Goal: Information Seeking & Learning: Learn about a topic

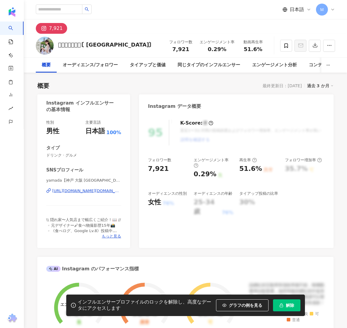
click at [81, 190] on div "https://www.instagram.com/ym.gourmet/" at bounding box center [86, 190] width 69 height 5
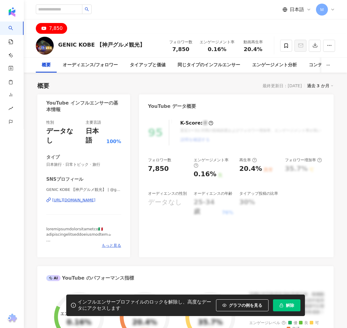
scroll to position [27, 0]
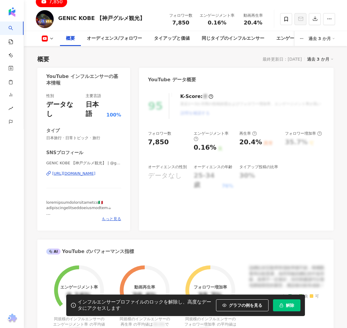
click at [92, 171] on div "https://www.youtube.com/channel/UCcW6Ivh3VGbAE3Hj8vT6Ubg" at bounding box center [73, 173] width 43 height 5
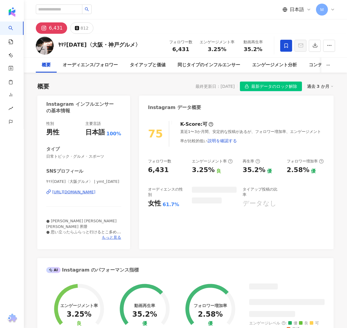
click at [91, 193] on div "https://www.instagram.com/ymt_1325/" at bounding box center [73, 191] width 43 height 5
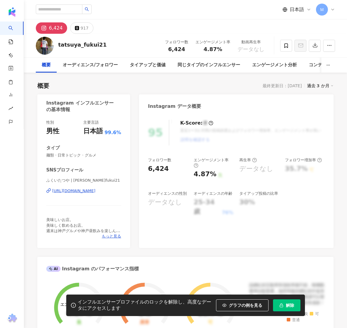
click at [95, 196] on div "ふくいたつや | tatsuya_fukui21 https://www.instagram.com/tatsuya_fukui21/" at bounding box center [83, 195] width 75 height 35
click at [93, 189] on div "https://www.instagram.com/tatsuya_fukui21/" at bounding box center [73, 190] width 43 height 5
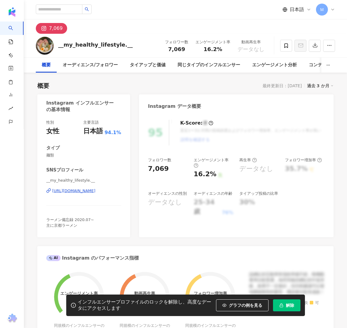
click at [95, 192] on div "https://www.instagram.com/__my_healthy_lifestyle.__/" at bounding box center [73, 190] width 43 height 5
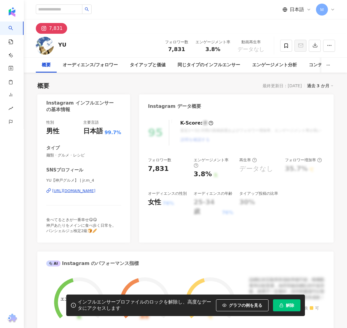
click at [86, 193] on div "[URL][DOMAIN_NAME]" at bounding box center [73, 190] width 43 height 5
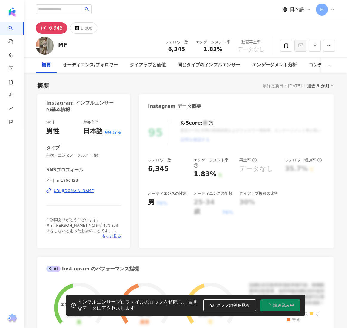
click at [79, 194] on div "MF | mf1966428 https://www.instagram.com/mf1966428/" at bounding box center [83, 195] width 75 height 35
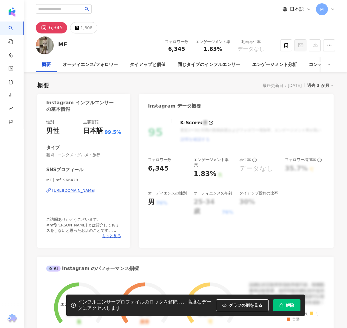
click at [79, 190] on div "https://www.instagram.com/mf1966428/" at bounding box center [73, 190] width 43 height 5
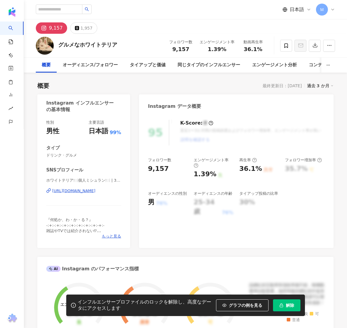
click at [89, 195] on div "ホワイトテリア🍽️個人ミシュラン🍽️ | 3_west_highland_white_terrier_ https://www.instagram.com/3…" at bounding box center [83, 195] width 75 height 35
click at [92, 192] on div "https://www.instagram.com/3_west_highland_white_terrier_/" at bounding box center [73, 190] width 43 height 5
click at [95, 188] on div "https://www.instagram.com/3_west_highland_white_terrier_/" at bounding box center [73, 190] width 43 height 5
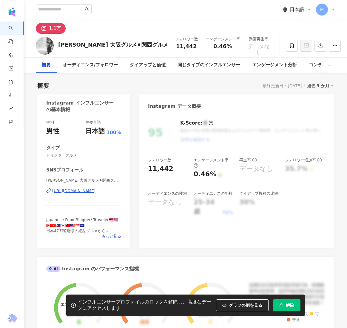
click at [92, 191] on div "https://www.instagram.com/joicro24/" at bounding box center [73, 190] width 43 height 5
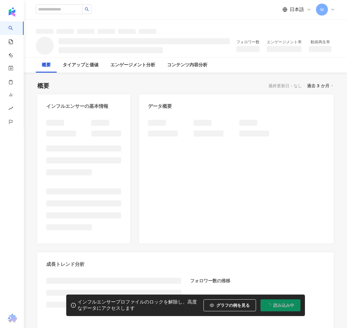
scroll to position [0, 0]
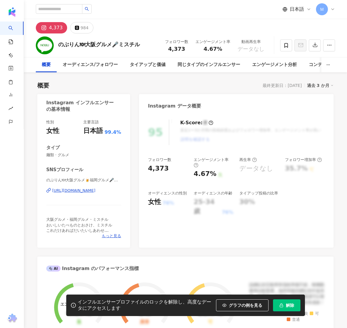
scroll to position [3, 0]
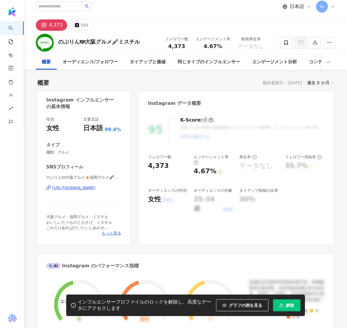
click at [89, 186] on div "https://www.instagram.com/noburin0123/" at bounding box center [73, 187] width 43 height 5
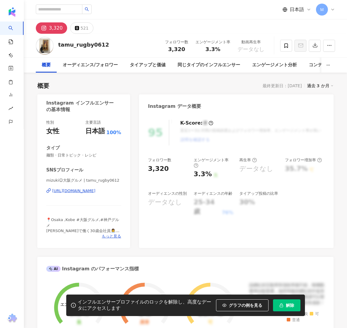
click at [74, 191] on div "[URL][DOMAIN_NAME]" at bounding box center [73, 190] width 43 height 5
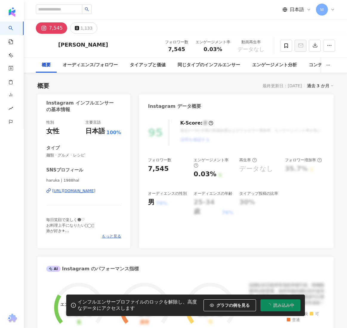
scroll to position [1, 0]
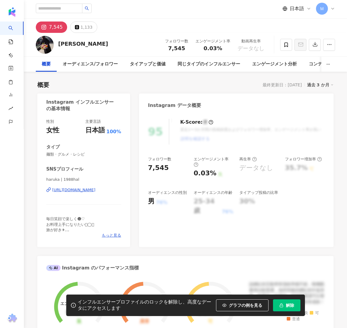
click at [92, 191] on div "https://www.instagram.com/1988hal/" at bounding box center [73, 189] width 43 height 5
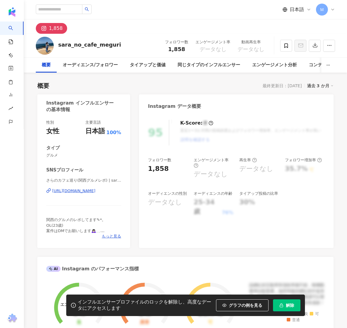
click at [93, 192] on div "https://www.instagram.com/sara_no_cafe_meguri/" at bounding box center [73, 190] width 43 height 5
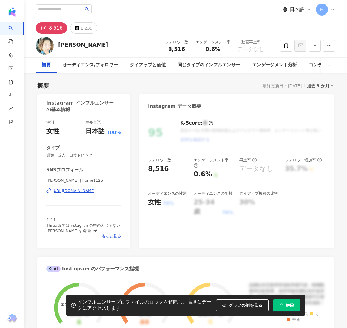
click at [92, 189] on div "https://www.instagram.com/home1125/" at bounding box center [73, 190] width 43 height 5
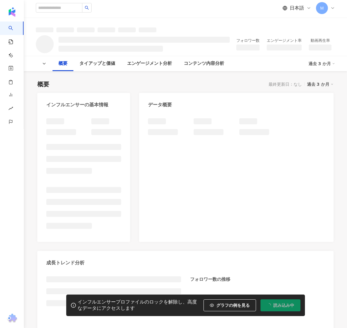
scroll to position [1, 0]
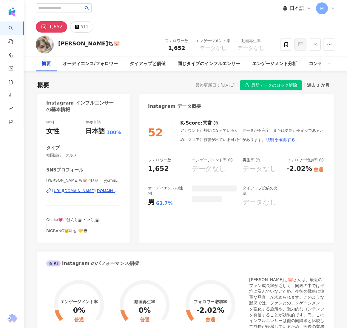
click at [64, 194] on div "[PERSON_NAME]ち🐷 미사키 | yy.[PERSON_NAME] [URL][DOMAIN_NAME][DOMAIN_NAME][PERSON_N…" at bounding box center [83, 195] width 75 height 35
click at [67, 190] on div "https://www.instagram.com/yy.misaki/" at bounding box center [86, 190] width 69 height 5
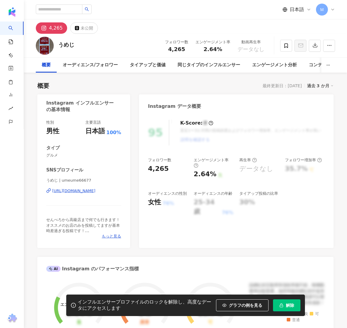
click at [79, 192] on div "https://www.instagram.com/umeume66677/" at bounding box center [73, 190] width 43 height 5
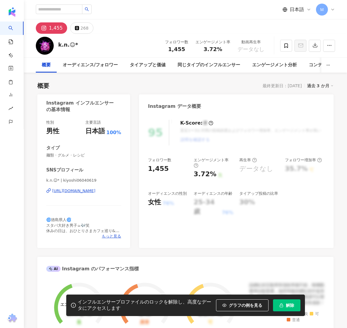
click at [85, 189] on div "[URL][DOMAIN_NAME]" at bounding box center [73, 190] width 43 height 5
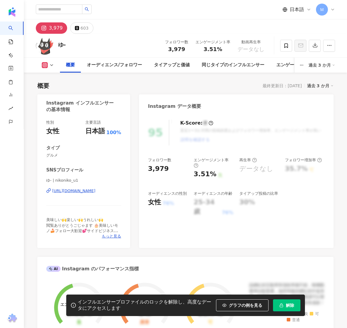
scroll to position [34, 0]
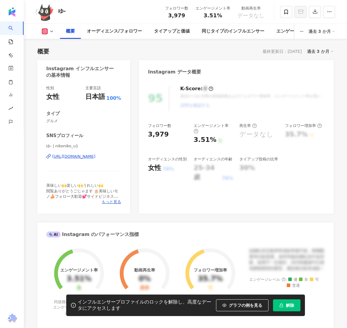
click at [81, 155] on div "https://www.instagram.com/nikoniko_u1/" at bounding box center [73, 156] width 43 height 5
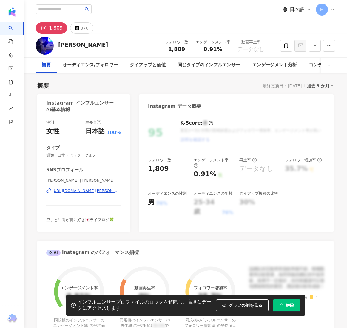
click at [97, 190] on div "https://www.instagram.com/takamichi_hara/" at bounding box center [86, 190] width 69 height 5
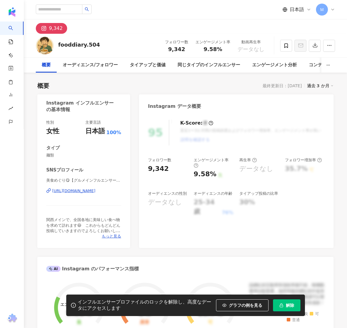
click at [95, 191] on div "https://www.instagram.com/fooddiary.504/" at bounding box center [73, 190] width 43 height 5
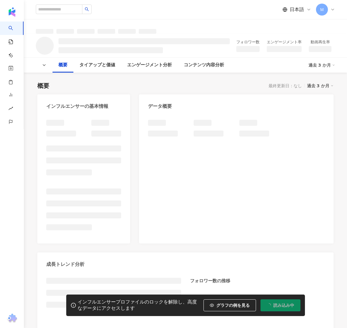
scroll to position [34, 0]
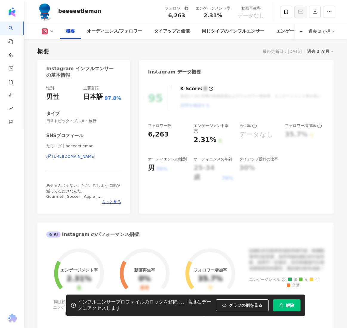
scroll to position [47, 0]
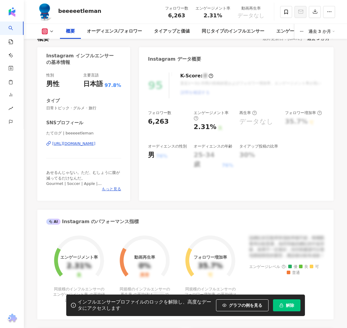
click at [84, 143] on div "[URL][DOMAIN_NAME]" at bounding box center [73, 143] width 43 height 5
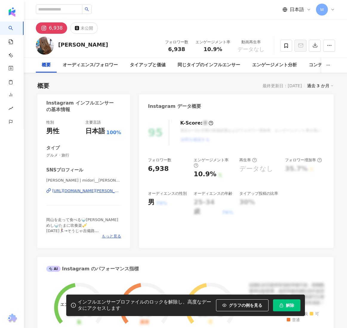
click at [80, 190] on div "[URL][DOMAIN_NAME][PERSON_NAME]" at bounding box center [86, 190] width 69 height 5
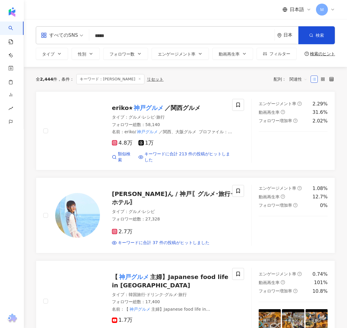
scroll to position [911, 0]
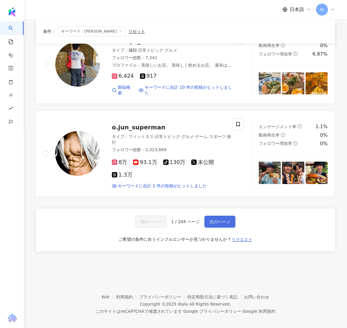
click at [220, 219] on span "次のページ" at bounding box center [219, 221] width 21 height 5
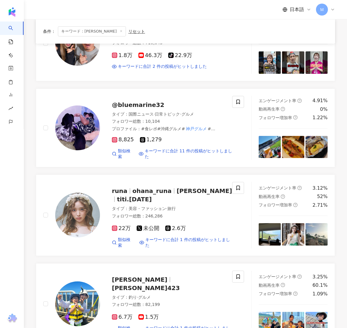
scroll to position [894, 0]
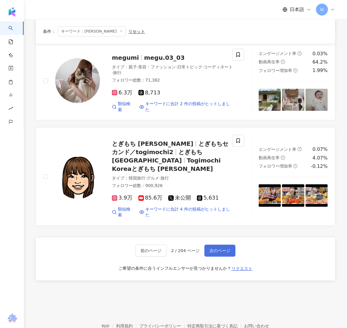
click at [220, 248] on span "次のページ" at bounding box center [219, 250] width 21 height 5
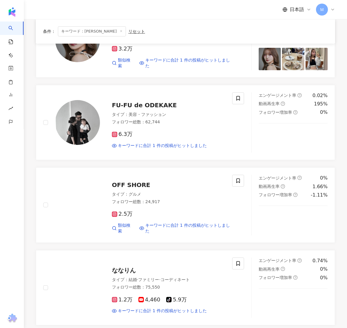
scroll to position [886, 0]
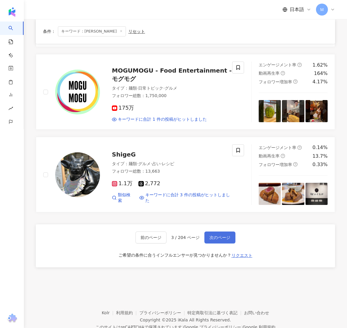
click at [223, 235] on span "次のページ" at bounding box center [219, 237] width 21 height 5
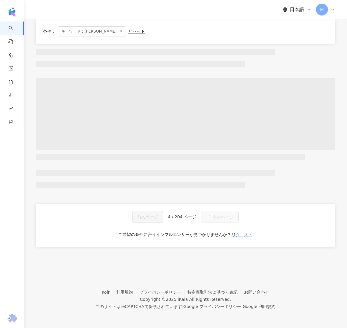
scroll to position [254, 0]
click at [223, 214] on span "次のページ" at bounding box center [223, 216] width 21 height 5
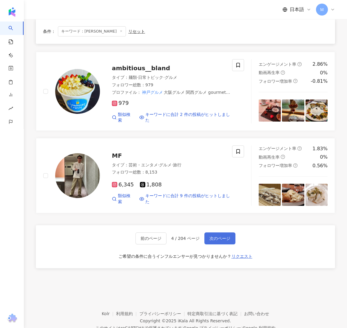
click at [223, 236] on span "次のページ" at bounding box center [219, 238] width 21 height 5
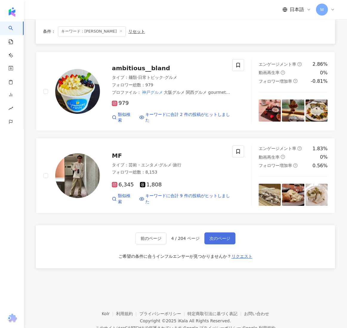
click at [223, 236] on span "次のページ" at bounding box center [219, 238] width 21 height 5
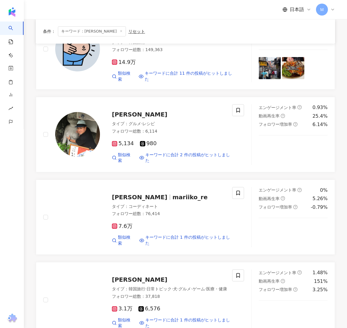
scroll to position [882, 0]
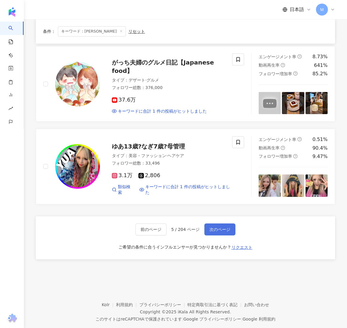
click at [229, 223] on button "次のページ" at bounding box center [219, 229] width 31 height 12
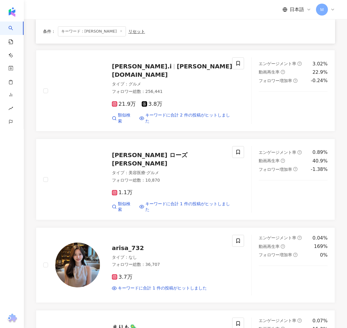
scroll to position [902, 0]
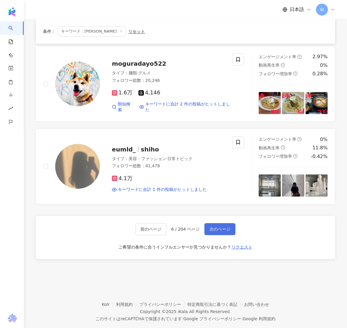
click at [229, 223] on button "次のページ" at bounding box center [219, 229] width 31 height 12
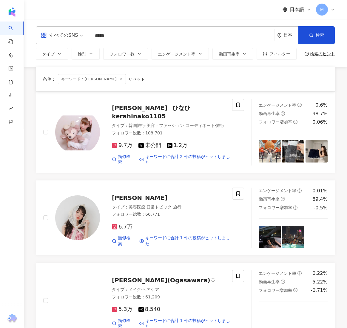
scroll to position [882, 0]
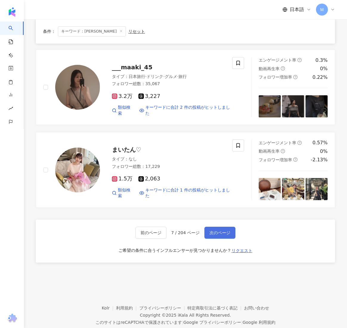
click at [218, 226] on button "次のページ" at bounding box center [219, 232] width 31 height 12
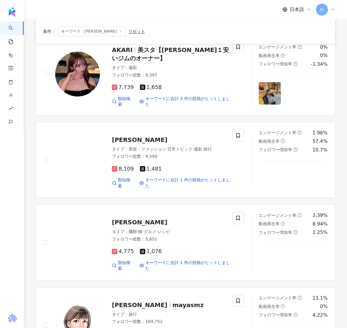
scroll to position [897, 0]
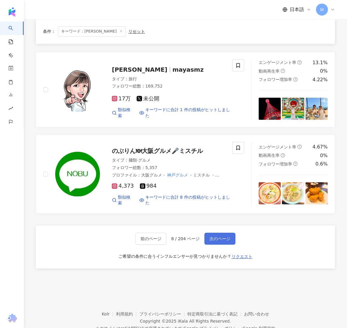
click at [218, 232] on button "次のページ" at bounding box center [219, 238] width 31 height 12
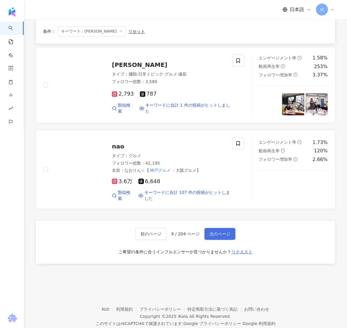
scroll to position [935, 0]
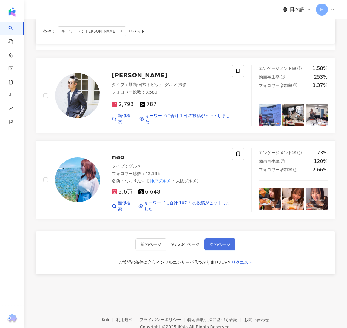
click at [215, 242] on span "次のページ" at bounding box center [219, 244] width 21 height 5
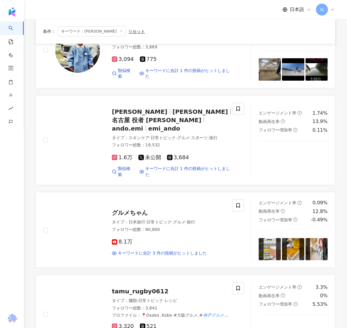
scroll to position [884, 0]
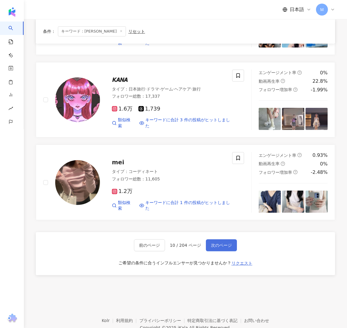
click at [215, 243] on span "次のページ" at bounding box center [221, 245] width 21 height 5
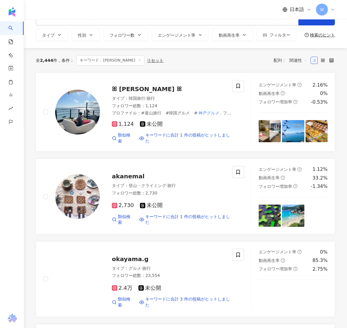
scroll to position [19, 0]
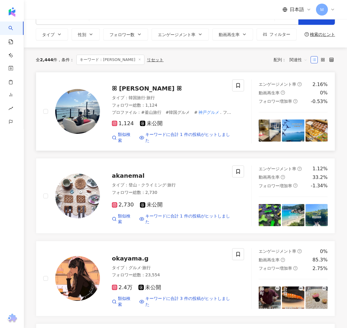
click at [87, 99] on img at bounding box center [77, 111] width 45 height 45
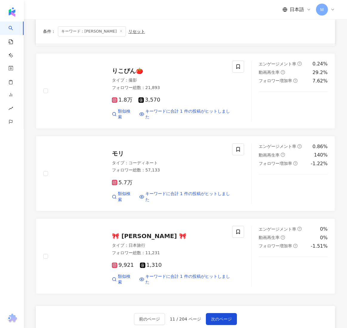
scroll to position [807, 0]
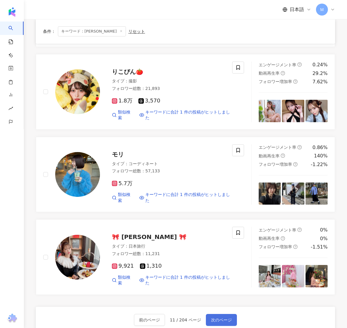
click at [229, 317] on span "次のページ" at bounding box center [221, 319] width 21 height 5
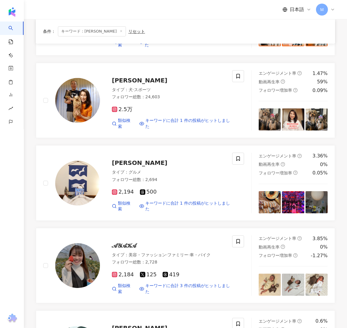
scroll to position [886, 0]
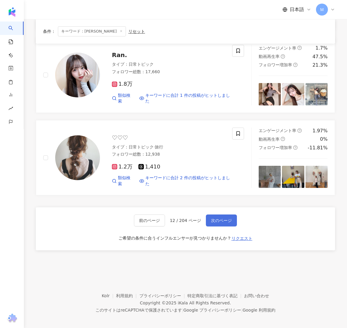
click at [222, 214] on button "次のページ" at bounding box center [221, 220] width 31 height 12
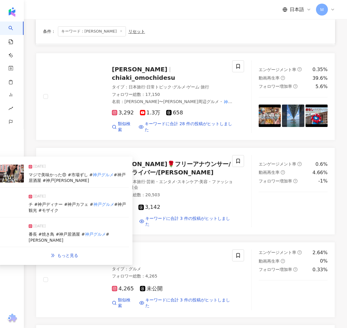
scroll to position [168, 0]
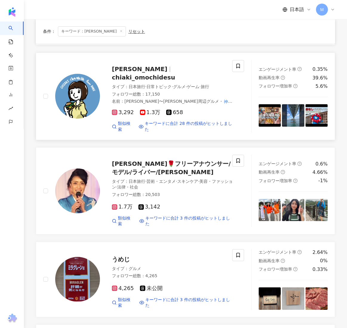
click at [95, 96] on img at bounding box center [77, 96] width 45 height 45
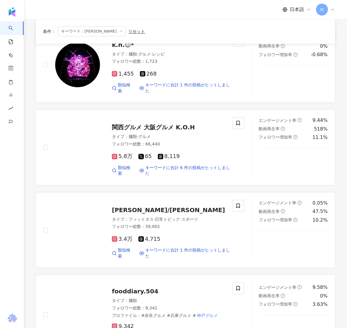
scroll to position [942, 0]
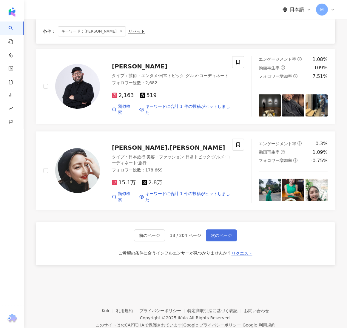
click at [223, 233] on span "次のページ" at bounding box center [221, 235] width 21 height 5
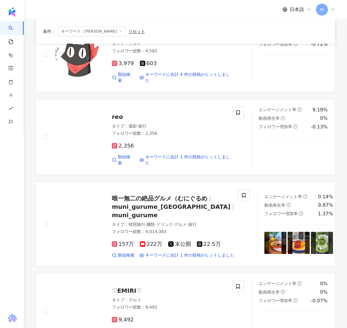
scroll to position [882, 0]
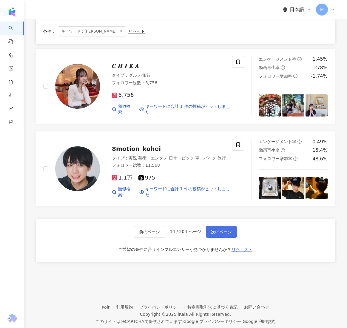
click at [223, 229] on span "次のページ" at bounding box center [221, 231] width 21 height 5
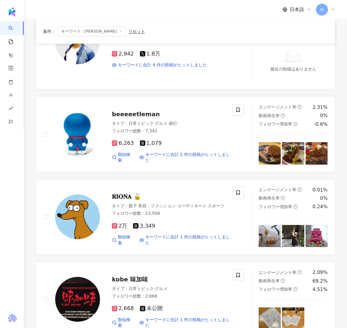
scroll to position [902, 0]
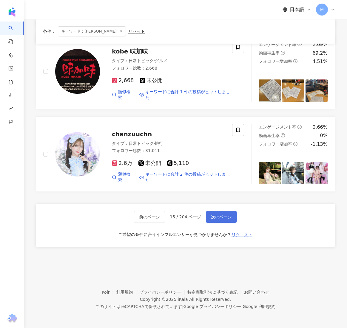
click at [226, 214] on span "次のページ" at bounding box center [221, 216] width 21 height 5
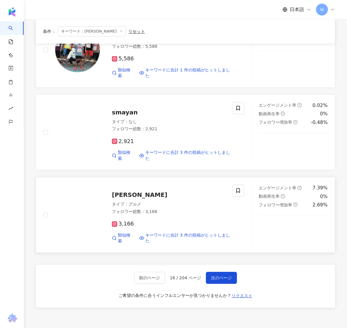
scroll to position [868, 0]
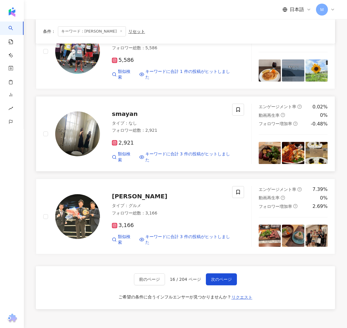
click at [90, 125] on img at bounding box center [77, 133] width 45 height 45
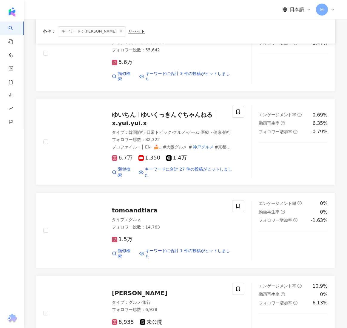
scroll to position [919, 0]
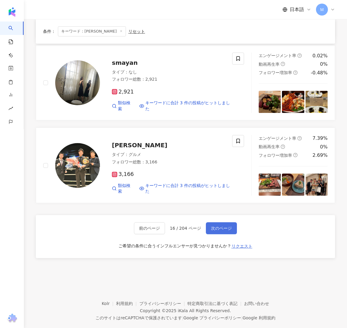
click at [216, 222] on button "次のページ" at bounding box center [221, 228] width 31 height 12
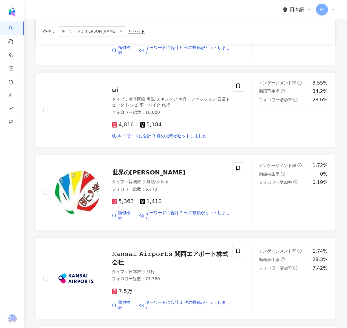
scroll to position [270, 0]
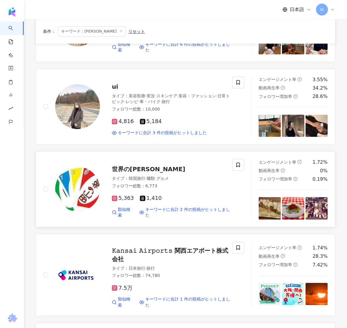
click at [139, 169] on span "世界の山田" at bounding box center [148, 168] width 73 height 7
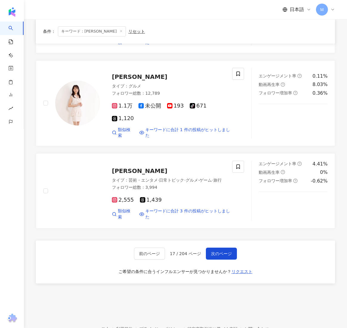
scroll to position [895, 0]
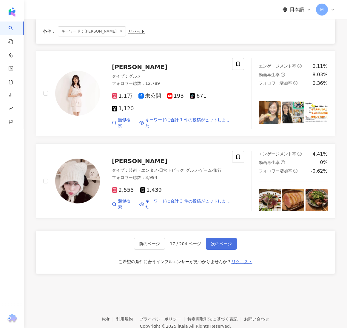
click at [220, 241] on span "次のページ" at bounding box center [221, 243] width 21 height 5
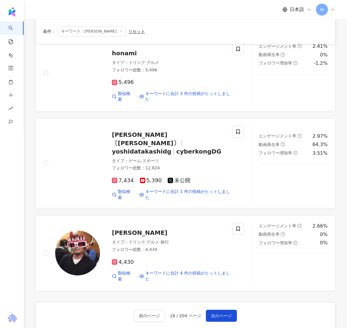
scroll to position [814, 0]
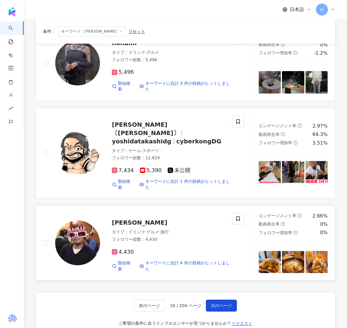
click at [70, 225] on img at bounding box center [77, 242] width 45 height 45
click at [219, 303] on span "次のページ" at bounding box center [221, 305] width 21 height 5
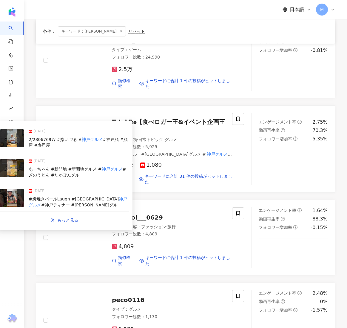
scroll to position [402, 0]
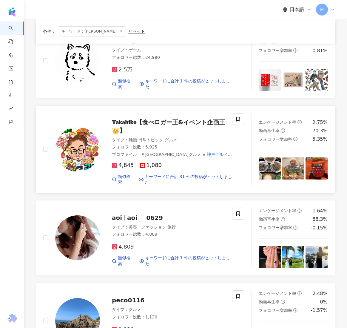
click at [107, 141] on div "𝐓𝐚𝐤𝐚𝐡𝐢𝐤𝐨【食べロガー王&イベント企画王👑】 タイプ ： 麺類 · 日常トピック · グルメ フォロワー総数 ： 5,925 プロファイル ： #…" at bounding box center [167, 149] width 134 height 72
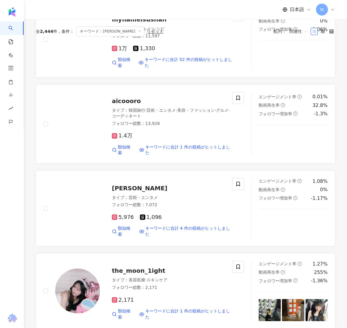
scroll to position [0, 0]
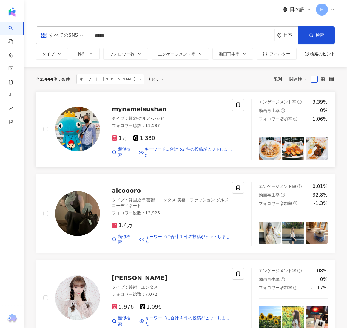
click at [95, 135] on img at bounding box center [77, 129] width 45 height 45
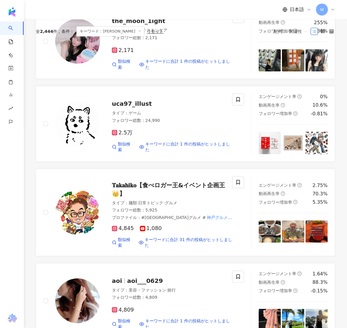
scroll to position [894, 0]
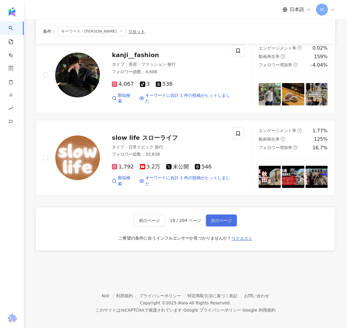
drag, startPoint x: 222, startPoint y: 208, endPoint x: 224, endPoint y: 211, distance: 3.8
click at [222, 208] on div "前のページ 19 / 204 ページ 次のページ ご希望の条件に合うインフルエンサーが見つかりませんか？ リクエスト" at bounding box center [185, 228] width 299 height 43
click at [224, 214] on button "次のページ" at bounding box center [221, 220] width 31 height 12
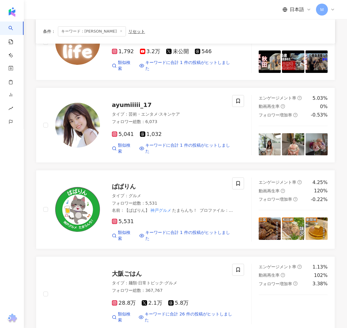
scroll to position [87, 0]
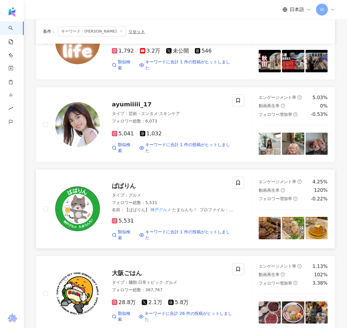
click at [87, 209] on img at bounding box center [77, 208] width 45 height 45
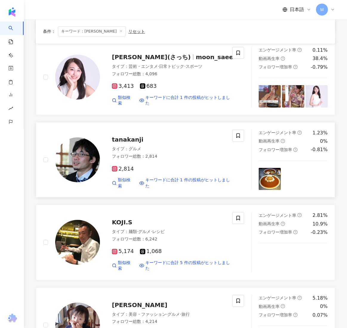
scroll to position [389, 0]
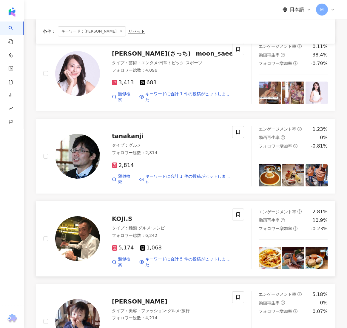
click at [84, 228] on img at bounding box center [77, 238] width 45 height 45
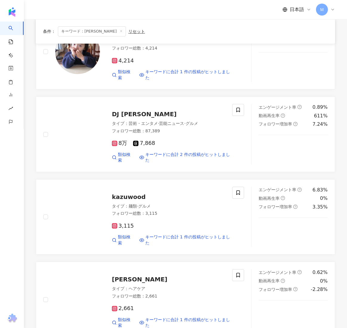
scroll to position [676, 0]
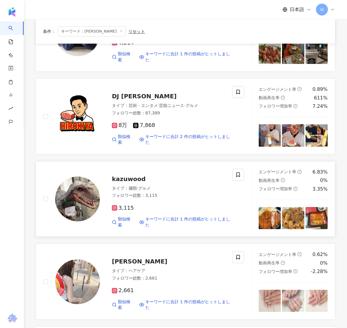
click at [97, 183] on div at bounding box center [77, 198] width 45 height 45
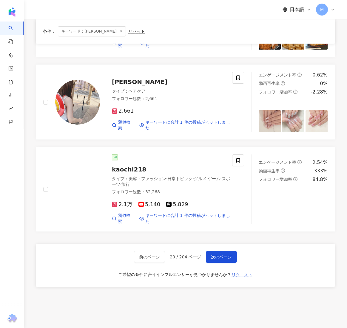
scroll to position [886, 0]
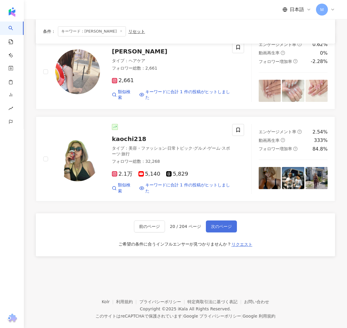
click at [218, 224] on span "次のページ" at bounding box center [221, 226] width 21 height 5
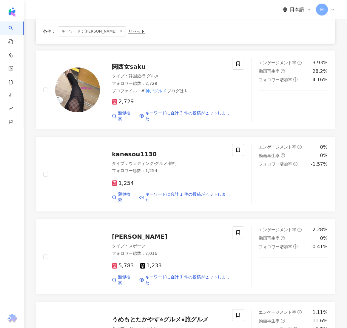
scroll to position [378, 0]
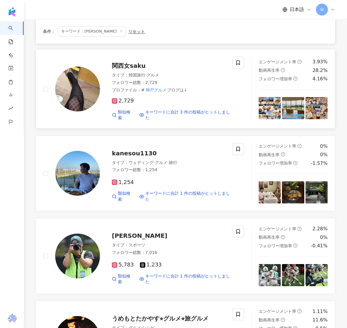
click at [92, 87] on img at bounding box center [77, 89] width 45 height 45
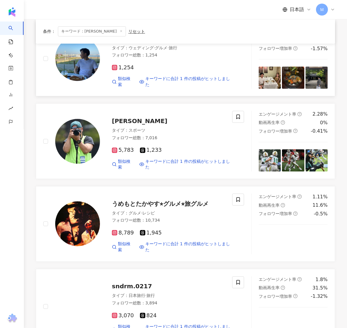
scroll to position [496, 0]
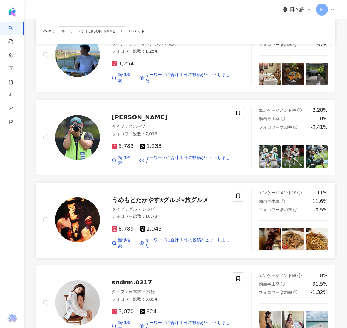
click at [75, 201] on img at bounding box center [77, 219] width 45 height 45
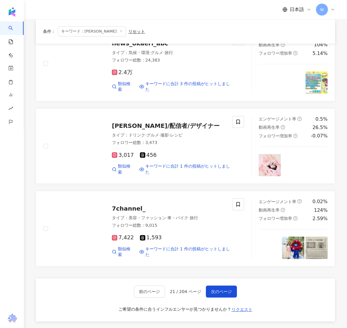
scroll to position [820, 0]
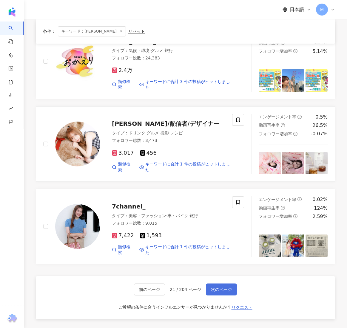
click at [224, 287] on span "次のページ" at bounding box center [221, 289] width 21 height 5
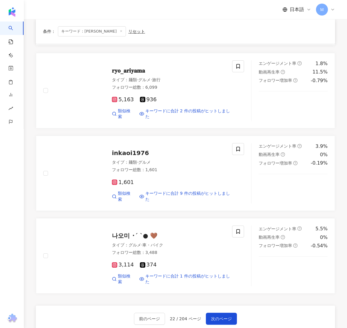
scroll to position [791, 0]
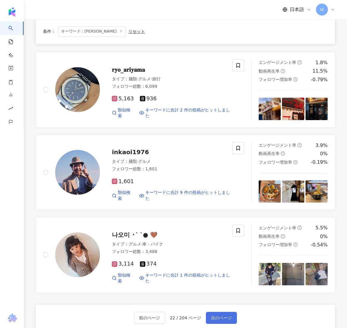
click at [234, 311] on button "次のページ" at bounding box center [221, 317] width 31 height 12
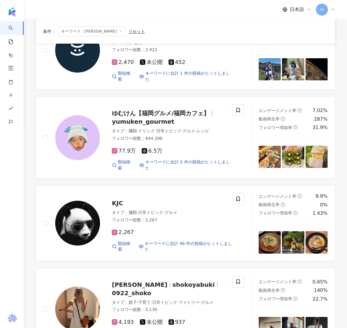
scroll to position [335, 0]
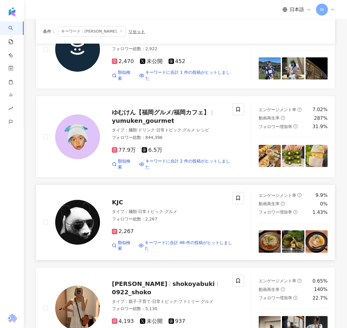
click at [91, 210] on img at bounding box center [77, 222] width 45 height 45
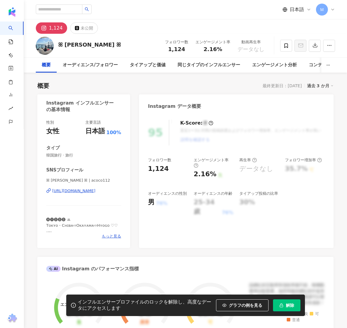
click at [78, 191] on div "[URL][DOMAIN_NAME]" at bounding box center [73, 190] width 43 height 5
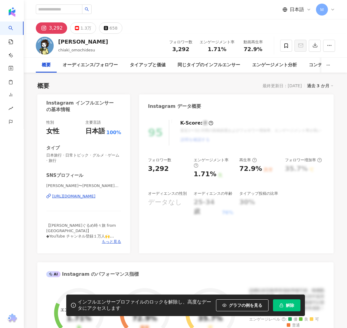
click at [81, 195] on div "https://www.instagram.com/kobe_chiaki_youtube/" at bounding box center [73, 195] width 43 height 5
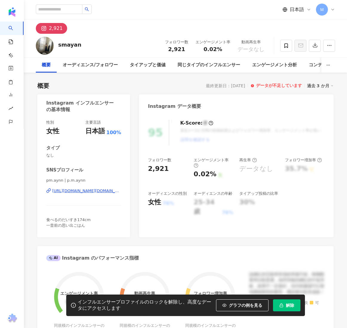
click at [72, 190] on div "[URL][DOMAIN_NAME][DOMAIN_NAME]" at bounding box center [86, 190] width 69 height 5
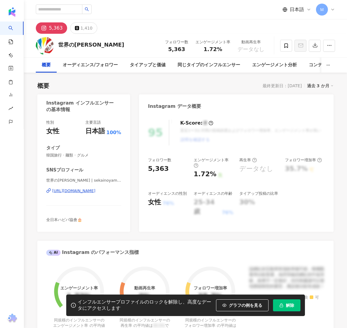
click at [84, 192] on div "https://www.instagram.com/sekainoyamada/" at bounding box center [73, 190] width 43 height 5
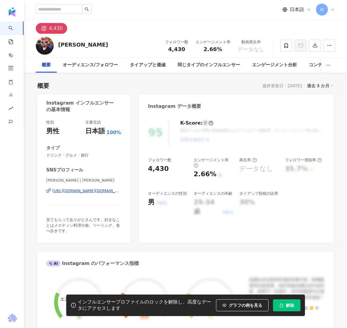
click at [84, 189] on div "https://www.instagram.com/sato.asano/" at bounding box center [86, 190] width 69 height 5
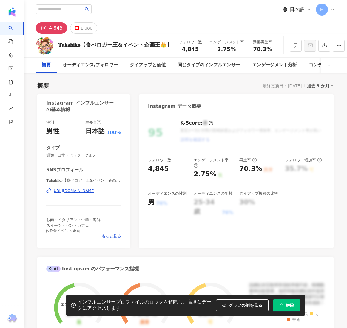
click at [83, 194] on div "𝐓𝐚𝐤𝐚𝐡𝐢𝐤𝐨【食べロガー王&イベント企画王👑】 | taka_gori_12 [URL][DOMAIN_NAME]" at bounding box center [83, 195] width 75 height 35
click at [83, 190] on div "[URL][DOMAIN_NAME]" at bounding box center [73, 190] width 43 height 5
drag, startPoint x: 58, startPoint y: 44, endPoint x: 172, endPoint y: 48, distance: 114.0
click at [172, 48] on div "𝐓𝐚𝐤𝐚𝐡𝐢𝐤𝐨【食べロガー王&イベント企画王👑】 フォロワー数 4,845 エンゲージメント率 2.75% 動画再生率 70.3%" at bounding box center [185, 46] width 323 height 24
copy div "𝐓𝐚𝐤𝐚𝐡𝐢𝐤𝐨【食べロガー王&イベント企画王👑】"
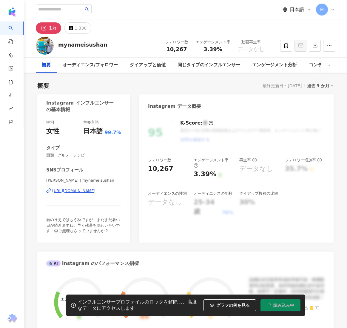
click at [83, 191] on div "https://www.instagram.com/mynameisushan/" at bounding box center [73, 190] width 43 height 5
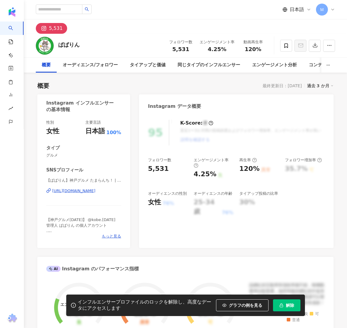
click at [78, 188] on div "https://www.instagram.com/paparin_kobe/" at bounding box center [73, 190] width 43 height 5
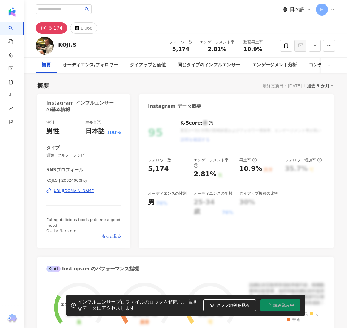
click at [75, 191] on div "[URL][DOMAIN_NAME]" at bounding box center [73, 190] width 43 height 5
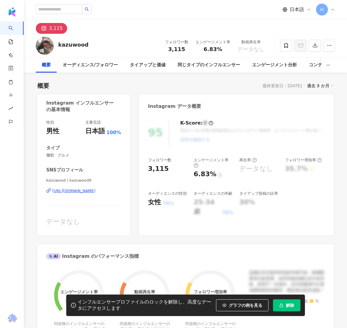
click at [90, 190] on div "[URL][DOMAIN_NAME]" at bounding box center [73, 190] width 43 height 5
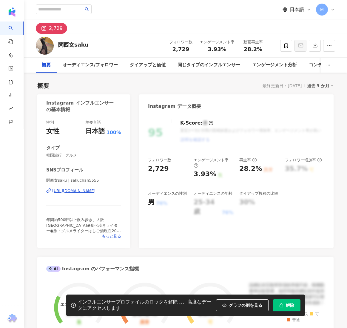
click at [65, 192] on div "https://www.instagram.com/sakuchan5555/" at bounding box center [73, 190] width 43 height 5
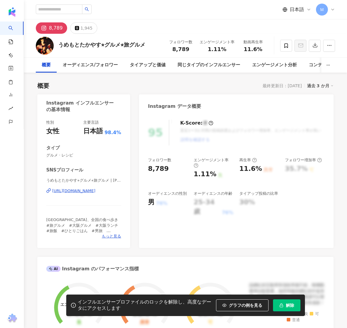
click at [79, 194] on div "うめもとたかやす⭐︎グルメ⭐︎旅グルメ | takayasu_umemoto https://www.instagram.com/takayasu_umem…" at bounding box center [83, 195] width 75 height 35
click at [82, 191] on div "https://www.instagram.com/takayasu_umemoto/" at bounding box center [73, 190] width 43 height 5
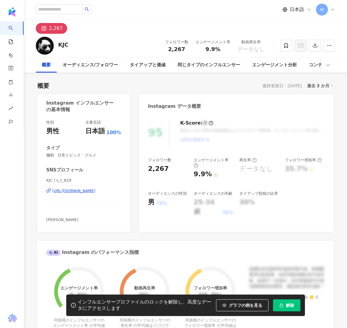
click at [92, 194] on div "KJC | s_t_829 [URL][DOMAIN_NAME]" at bounding box center [83, 195] width 75 height 35
click at [92, 192] on div "[URL][DOMAIN_NAME]" at bounding box center [73, 190] width 43 height 5
